Goal: Information Seeking & Learning: Learn about a topic

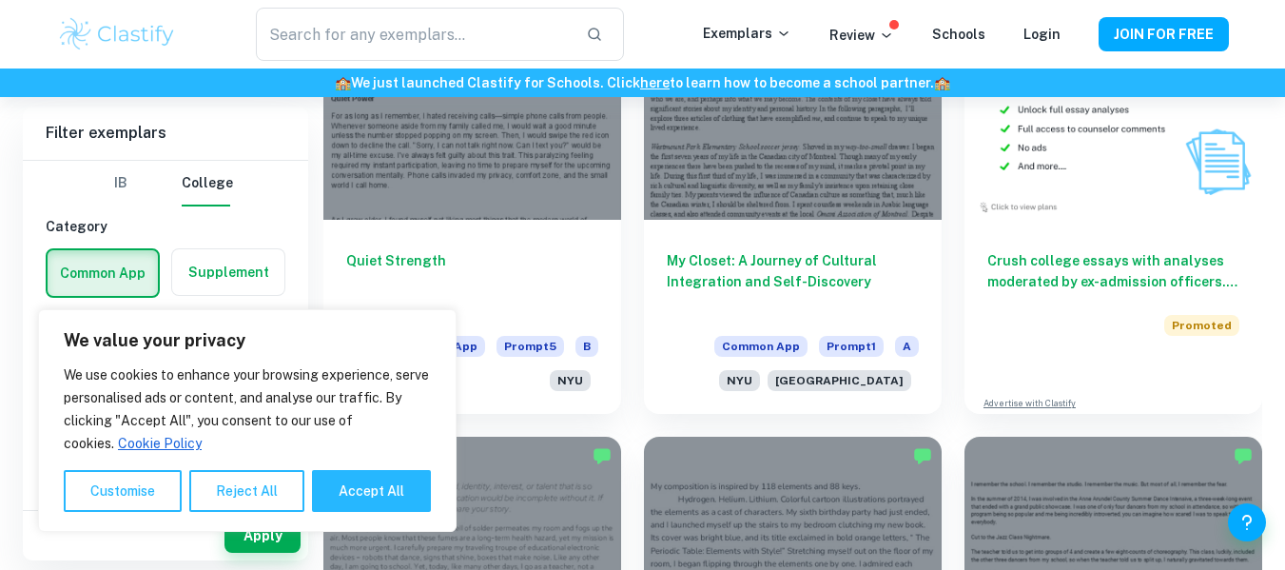
scroll to position [1138, 0]
click at [396, 485] on button "Accept All" at bounding box center [371, 491] width 119 height 42
checkbox input "true"
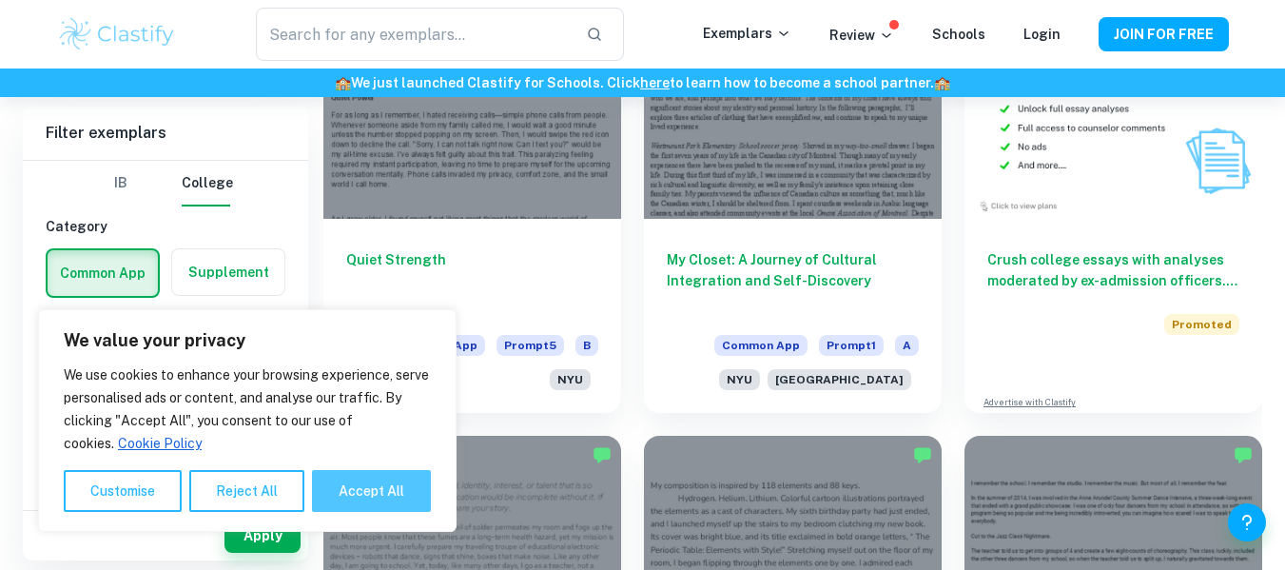
checkbox input "true"
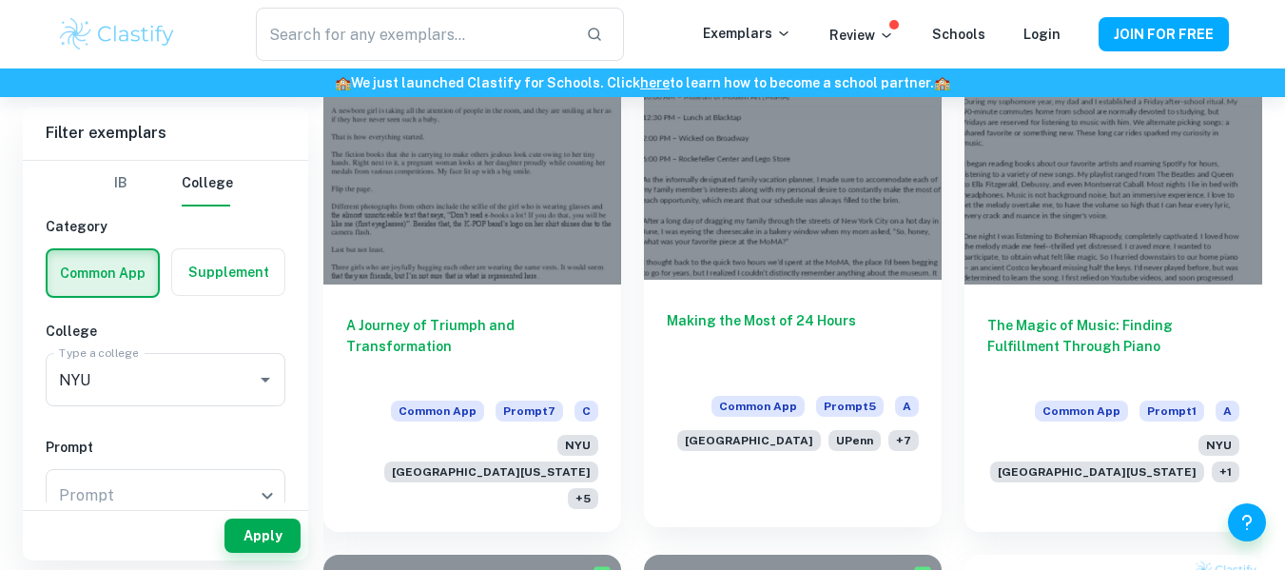
scroll to position [587, 0]
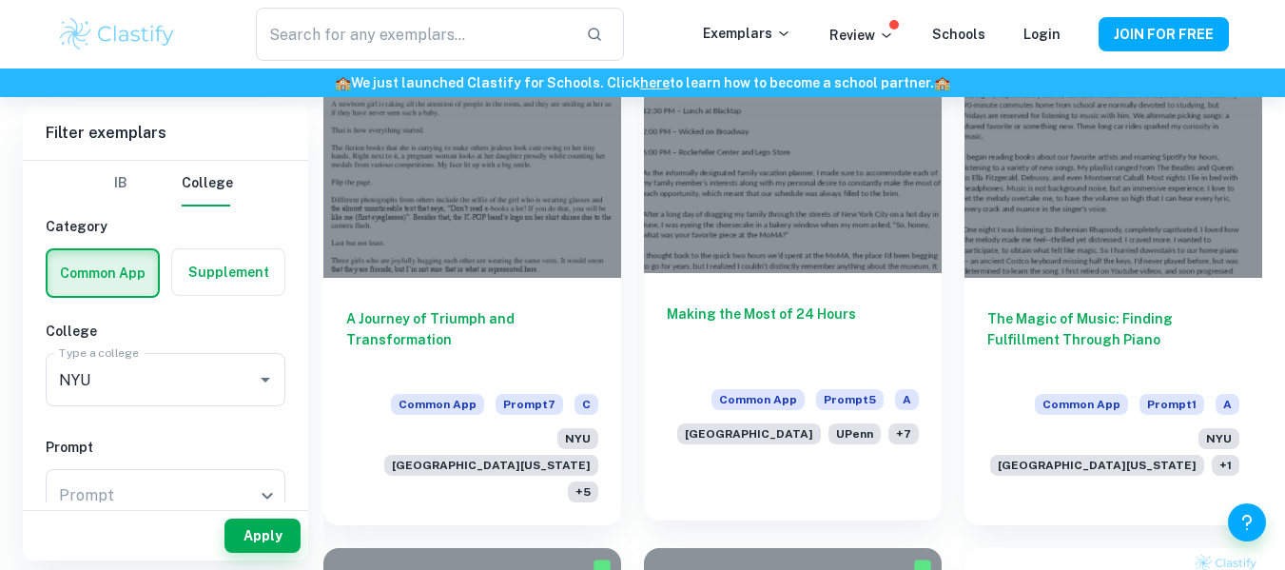
click at [791, 205] on div at bounding box center [793, 160] width 298 height 223
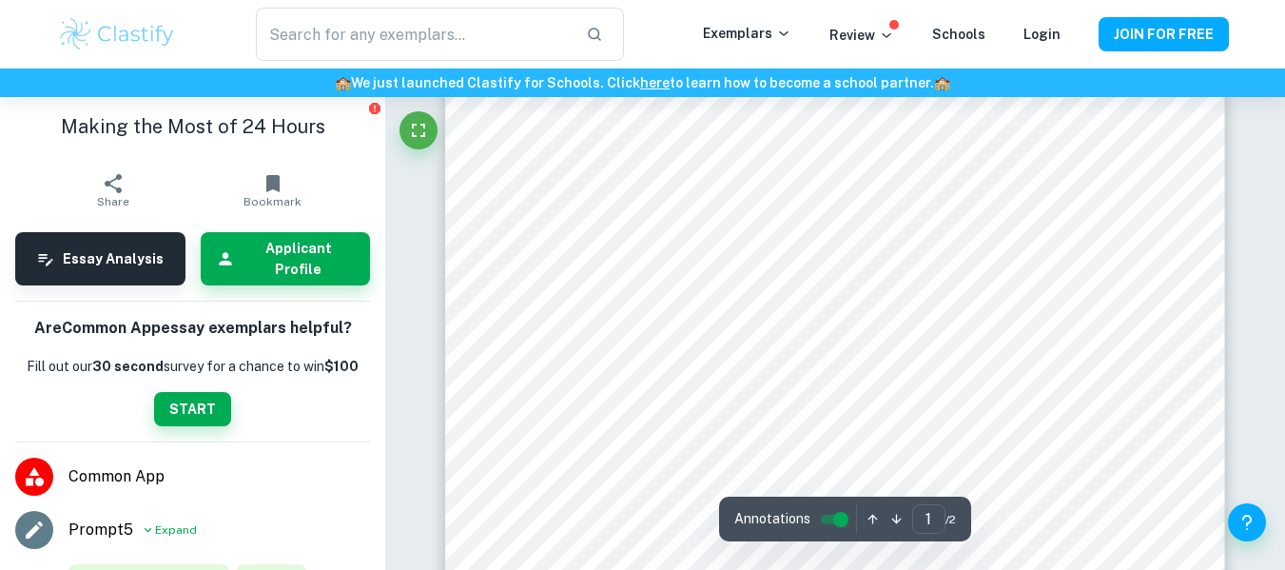
scroll to position [126, 0]
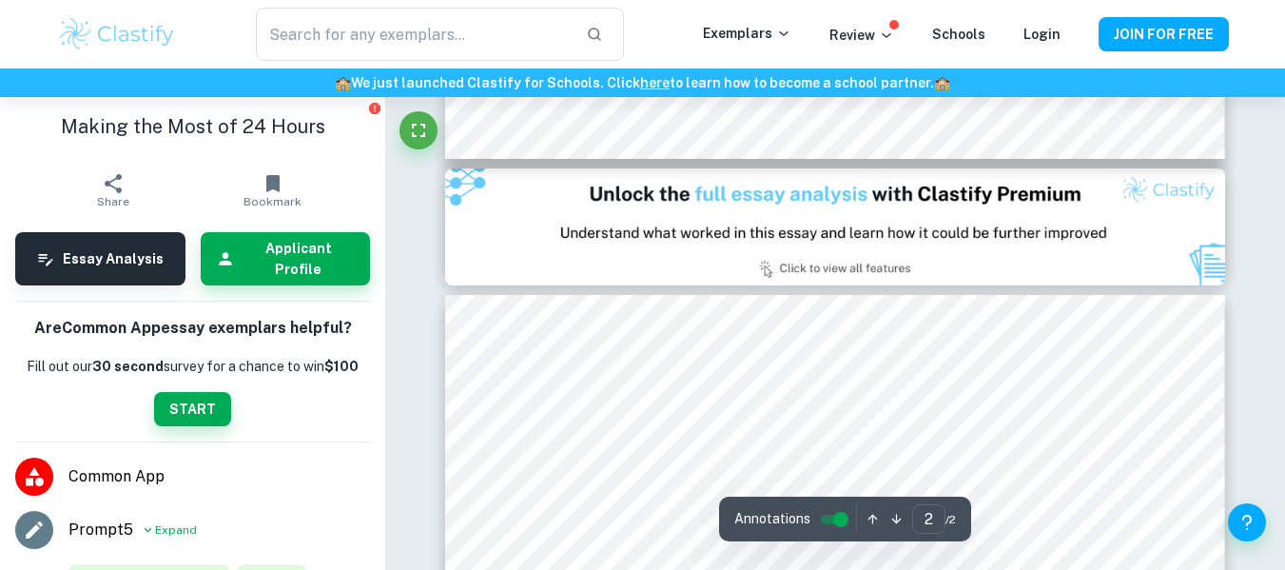
type input "1"
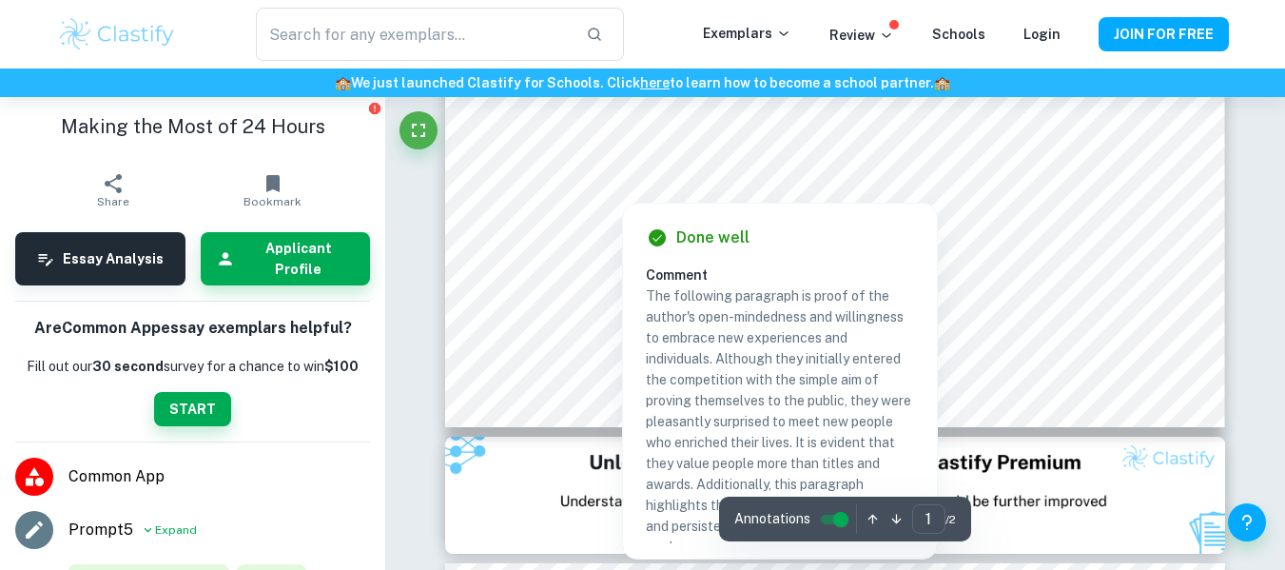
click at [782, 168] on div at bounding box center [818, 167] width 599 height 26
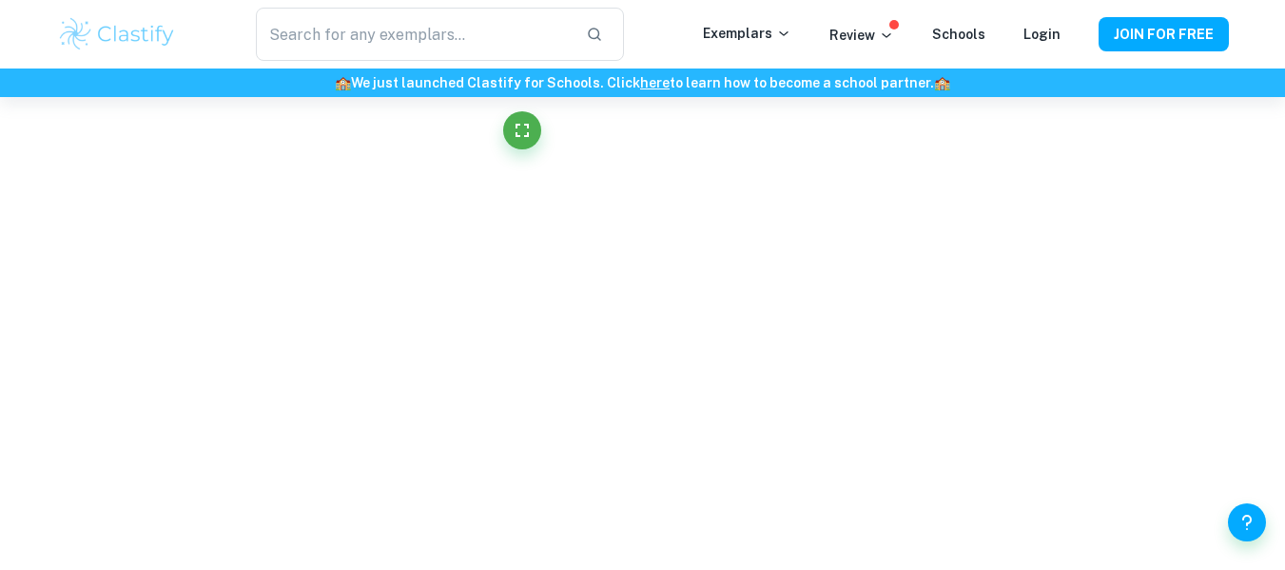
scroll to position [781, 0]
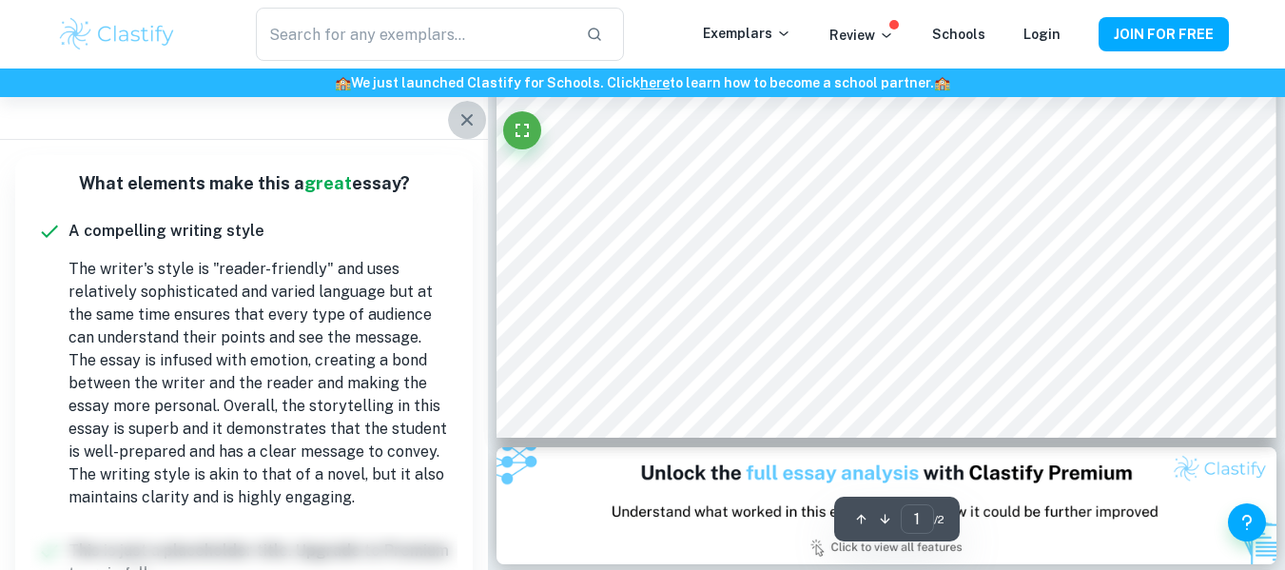
click at [458, 126] on icon "button" at bounding box center [466, 119] width 23 height 23
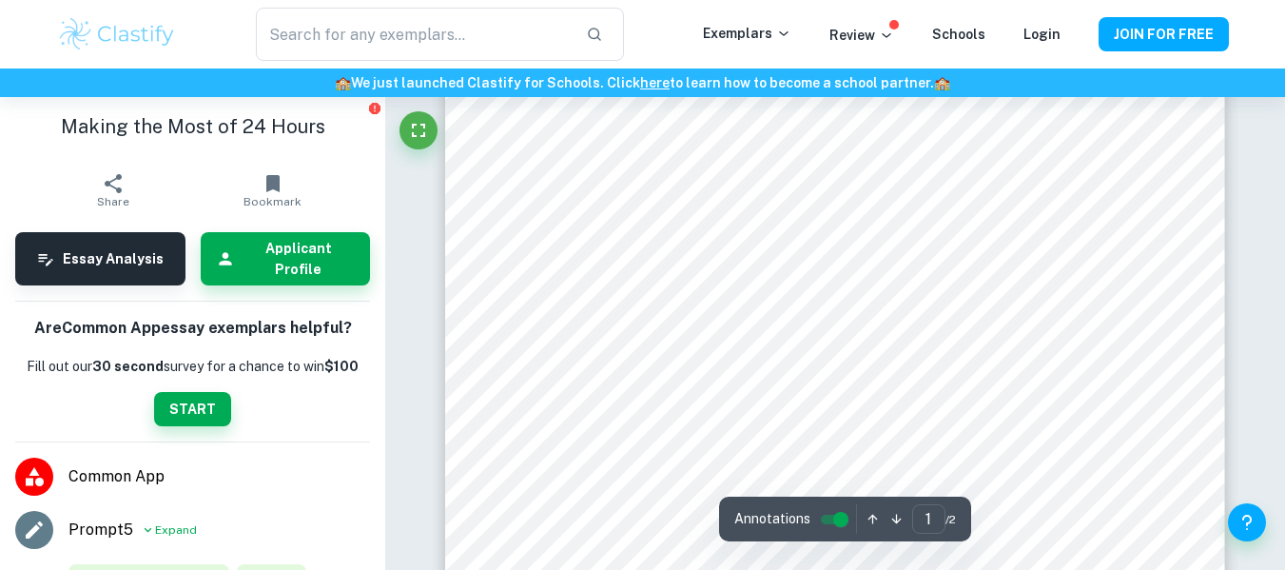
scroll to position [0, 0]
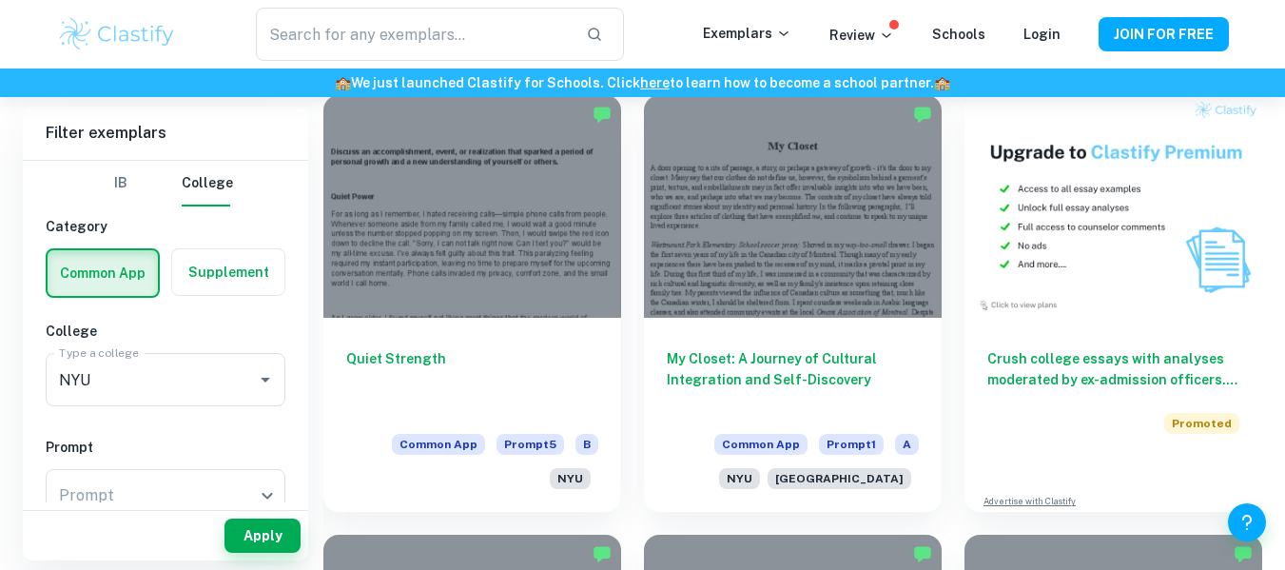
scroll to position [1040, 0]
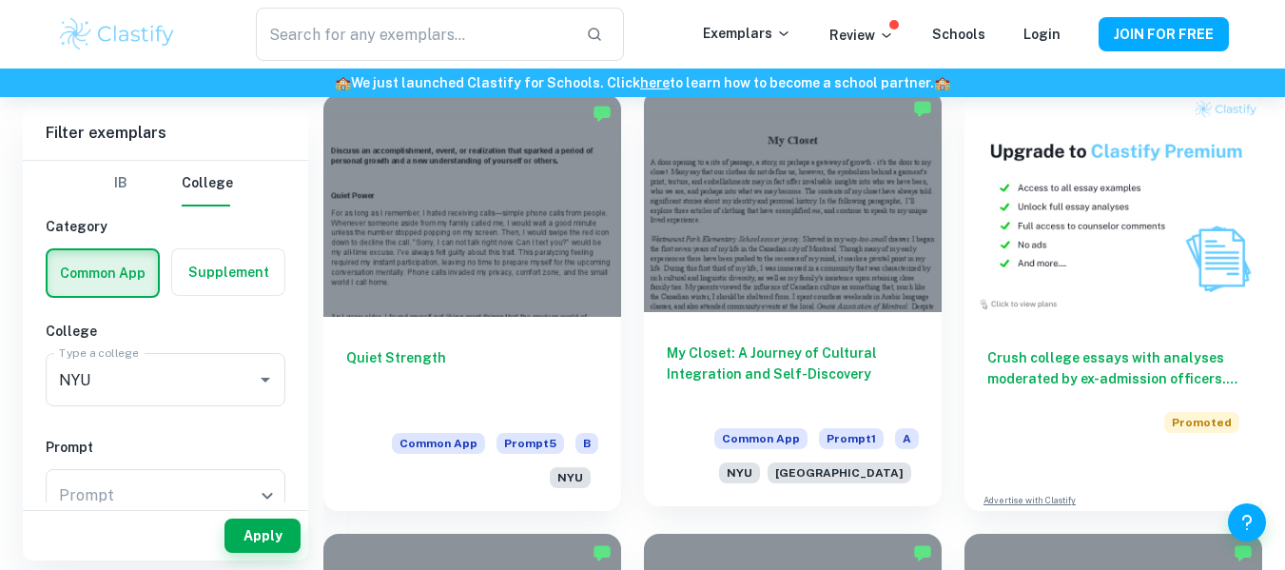
click at [898, 342] on h6 "My Closet: A Journey of Cultural Integration and Self-Discovery" at bounding box center [793, 373] width 252 height 63
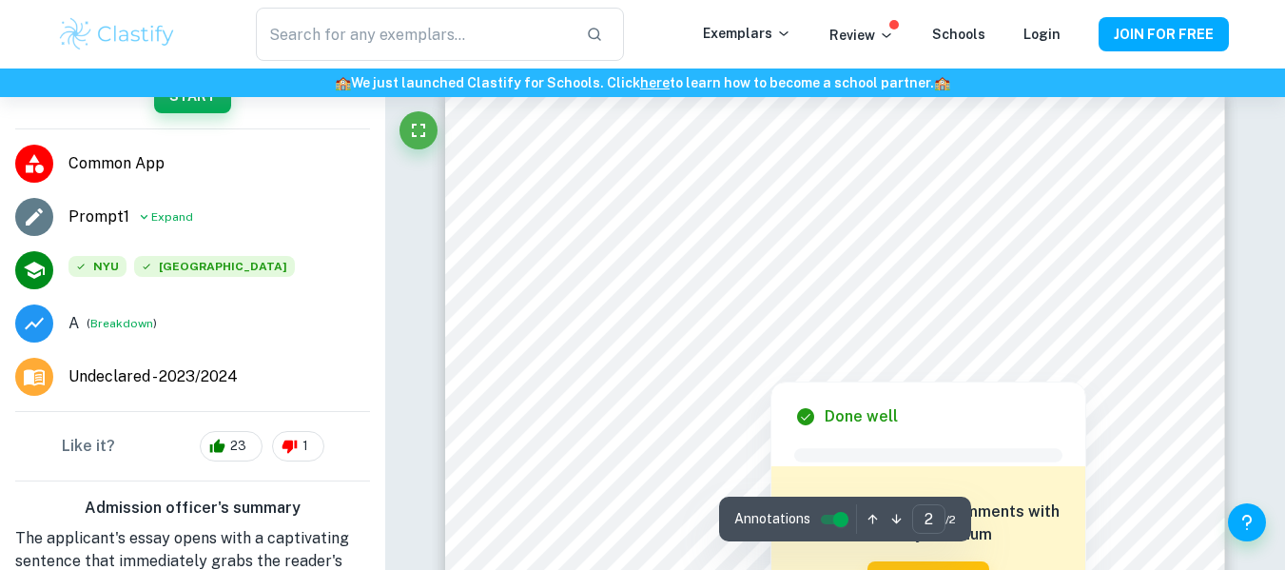
scroll to position [1176, 0]
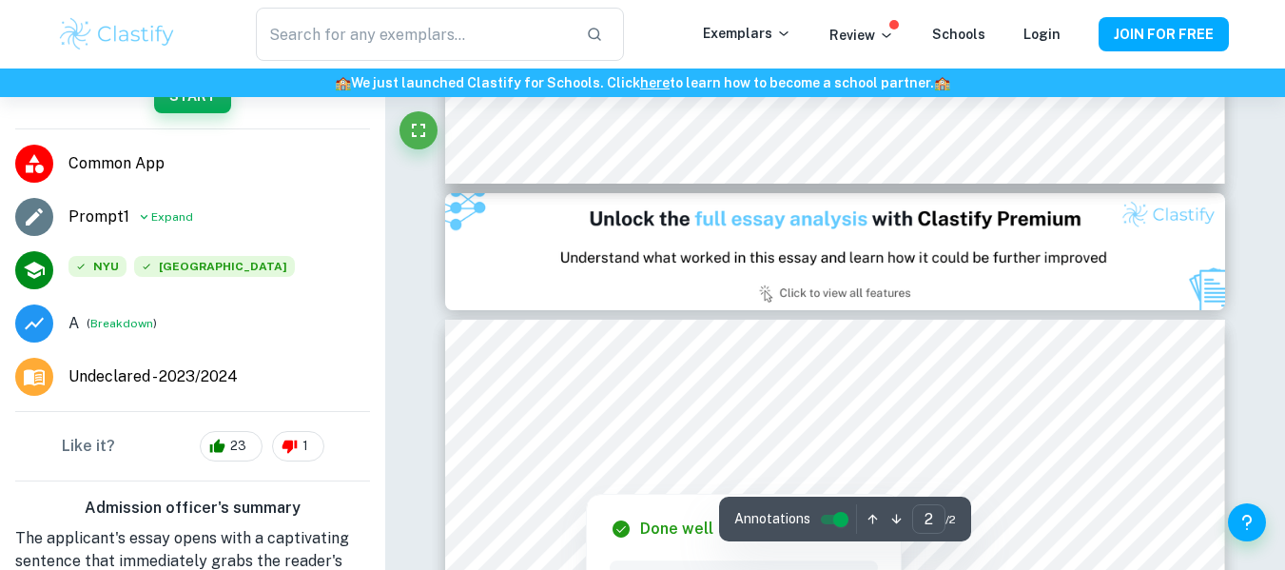
type input "1"
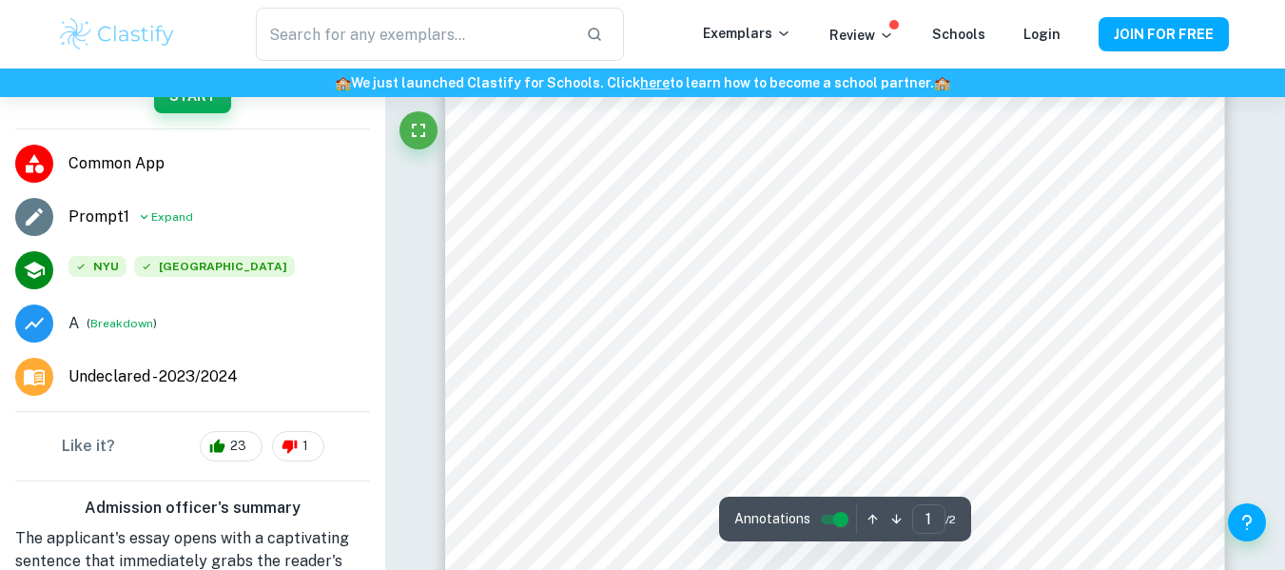
scroll to position [0, 0]
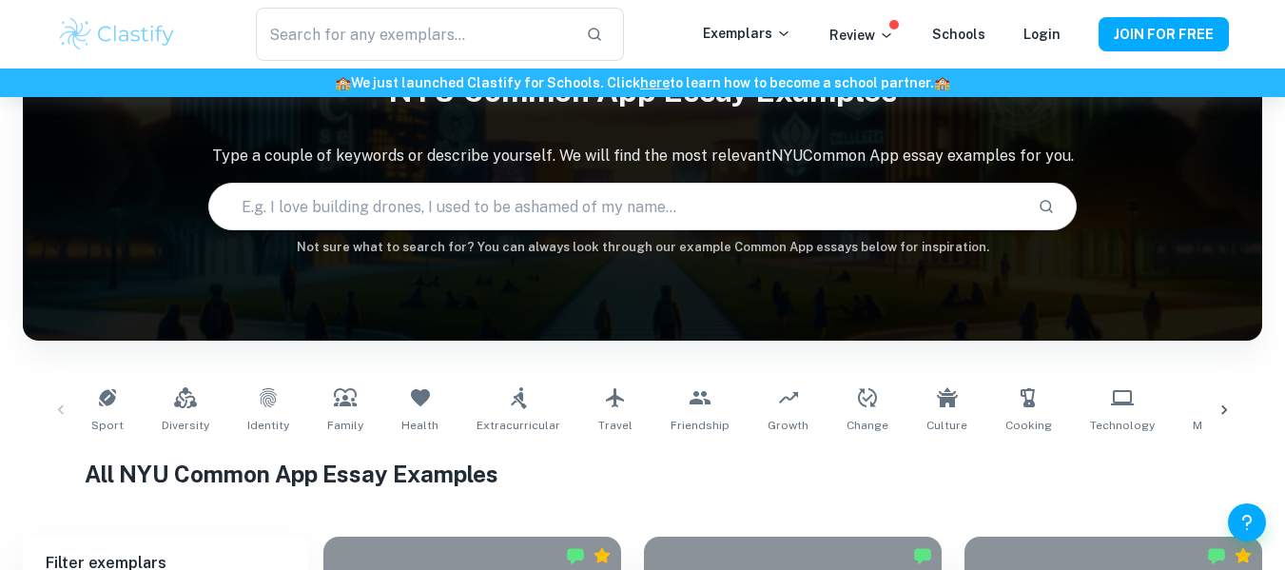
scroll to position [21, 0]
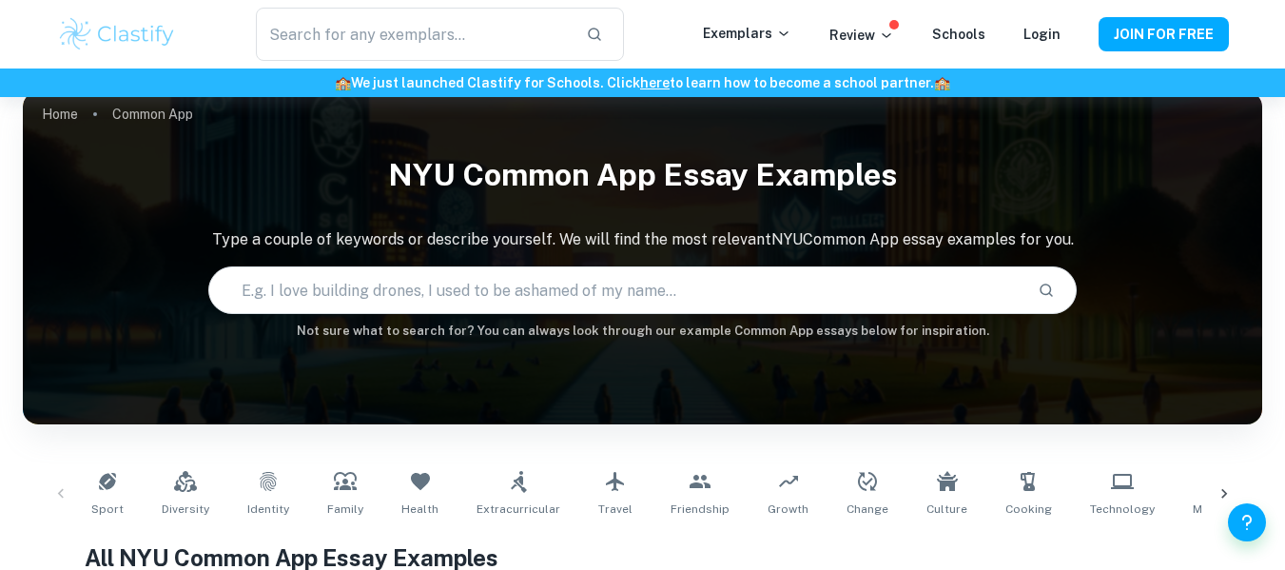
click at [888, 15] on div "​ Exemplars Review Schools Login JOIN FOR FREE" at bounding box center [642, 34] width 1217 height 53
